Goal: Task Accomplishment & Management: Manage account settings

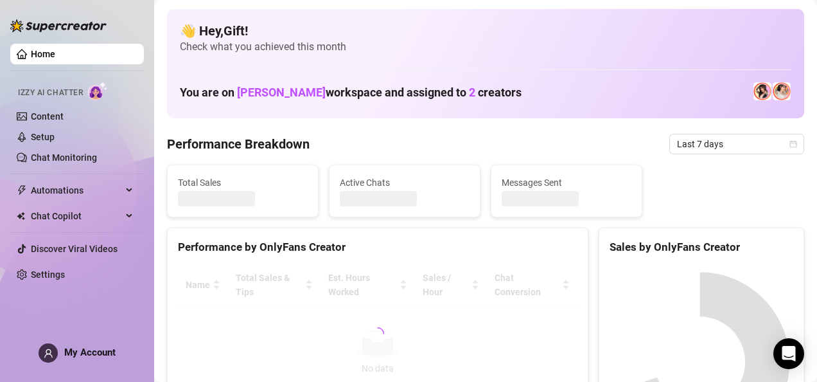
click at [55, 349] on span at bounding box center [48, 352] width 19 height 19
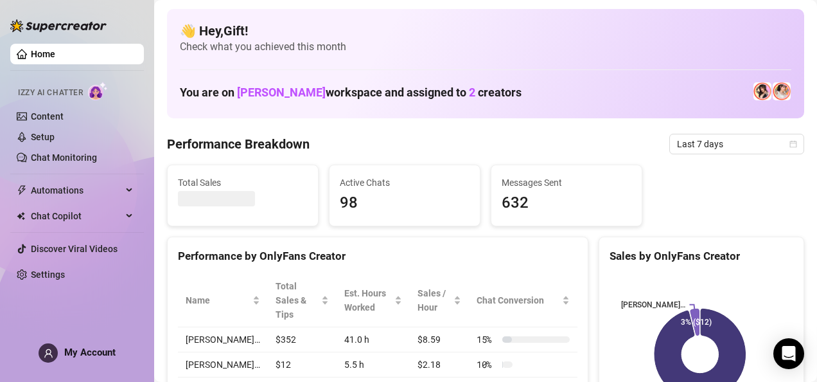
click at [59, 355] on div "My Account" at bounding box center [77, 352] width 77 height 19
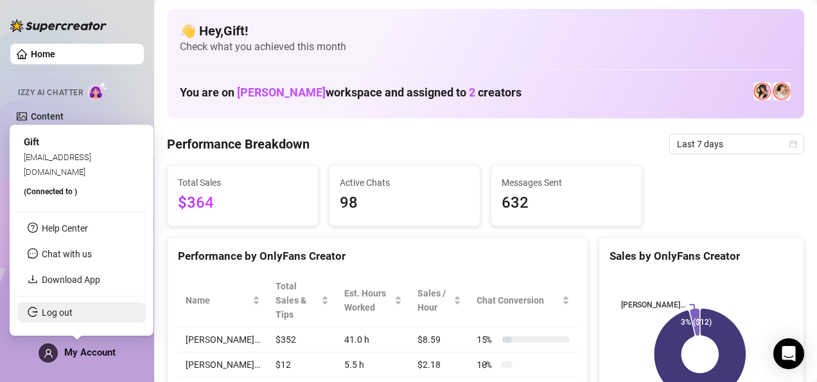
click at [54, 312] on link "Log out" at bounding box center [57, 312] width 31 height 10
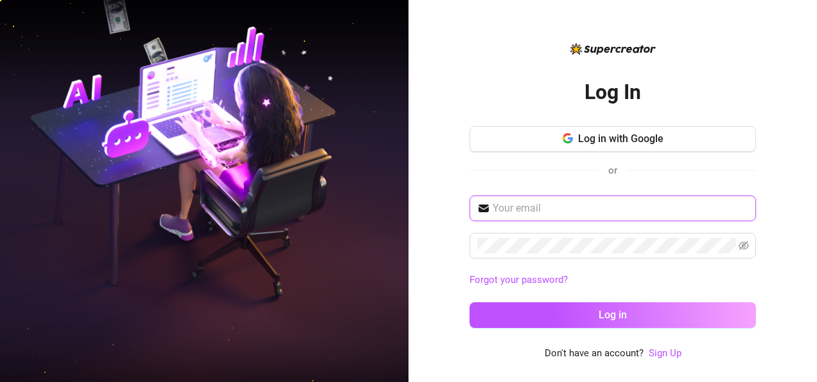
click at [543, 204] on input "text" at bounding box center [621, 207] width 256 height 15
type input "[EMAIL_ADDRESS][DOMAIN_NAME]"
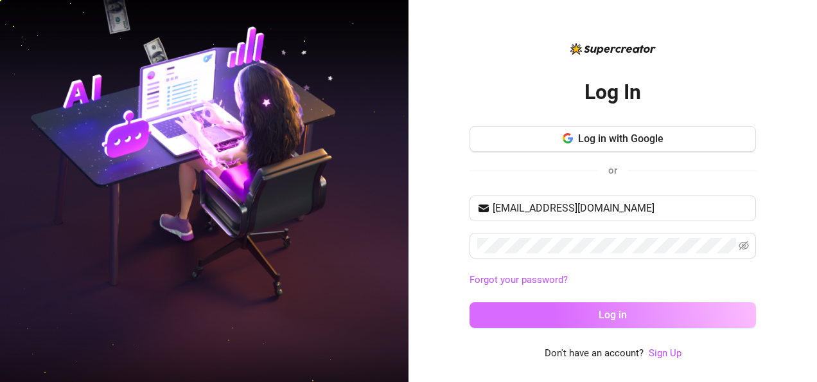
click at [591, 325] on button "Log in" at bounding box center [613, 315] width 286 height 26
